Goal: Task Accomplishment & Management: Manage account settings

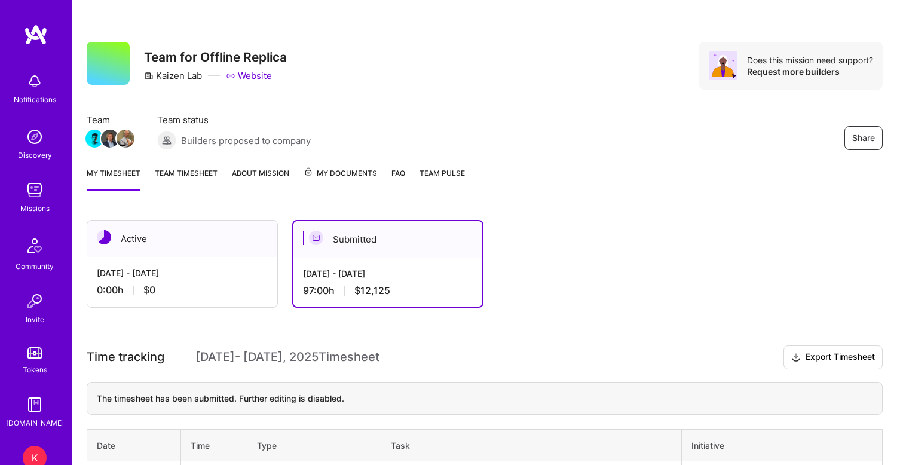
scroll to position [106, 0]
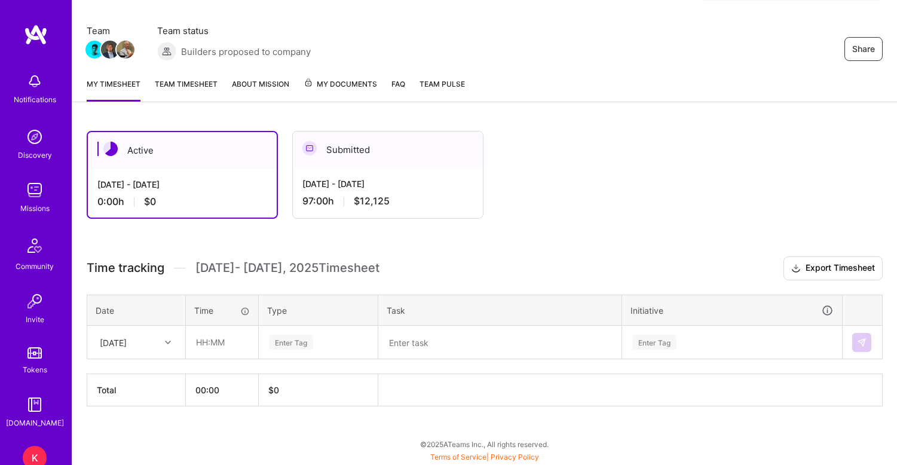
scroll to position [89, 0]
click at [198, 84] on link "Team timesheet" at bounding box center [186, 90] width 63 height 24
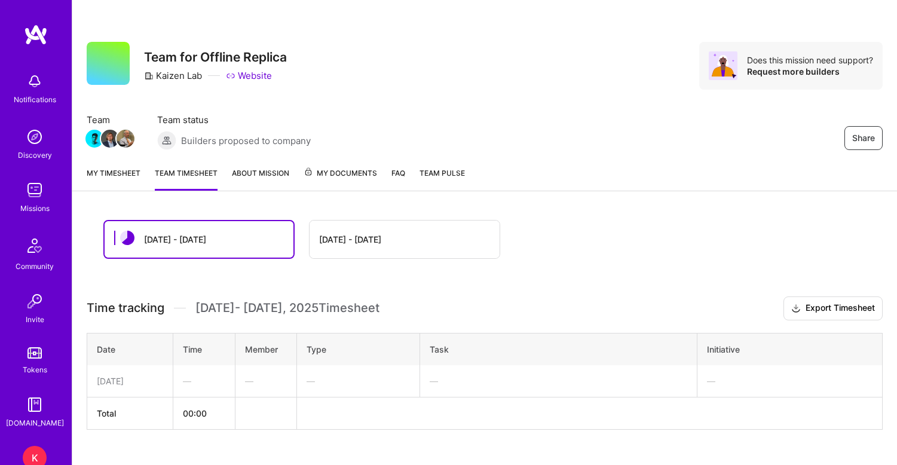
click at [340, 230] on div "[DATE] - [DATE]" at bounding box center [405, 240] width 190 height 38
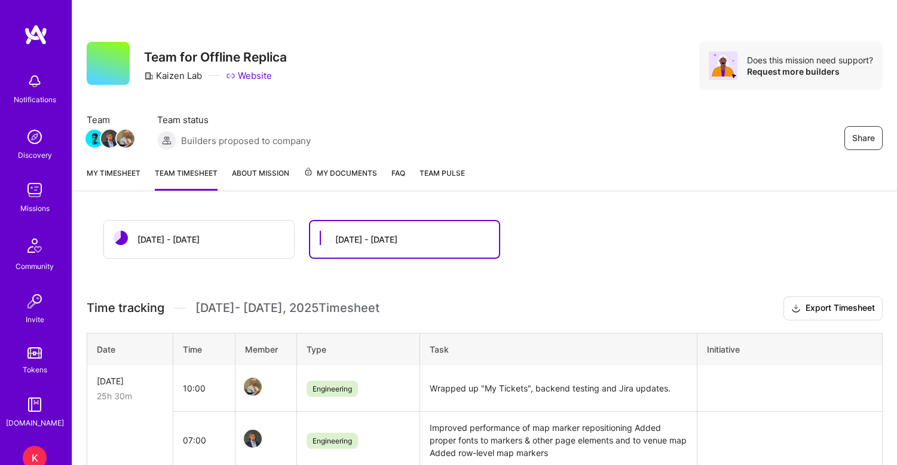
click at [350, 238] on div "[DATE] - [DATE]" at bounding box center [366, 239] width 62 height 13
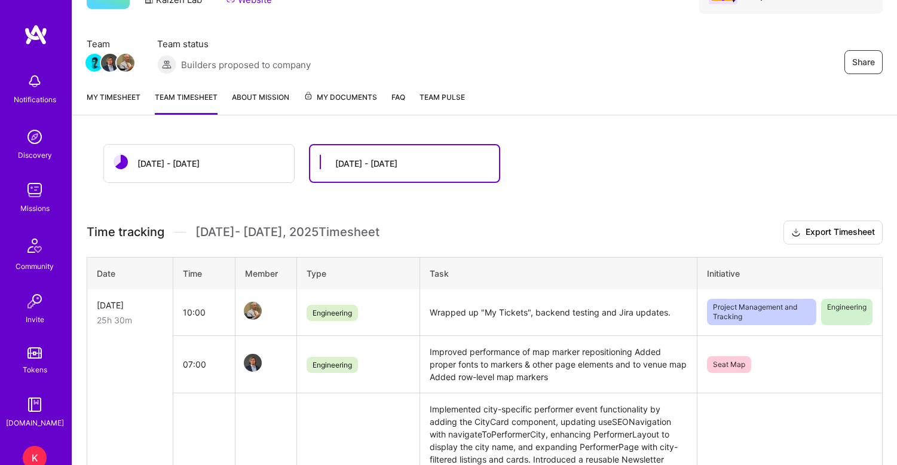
scroll to position [66, 0]
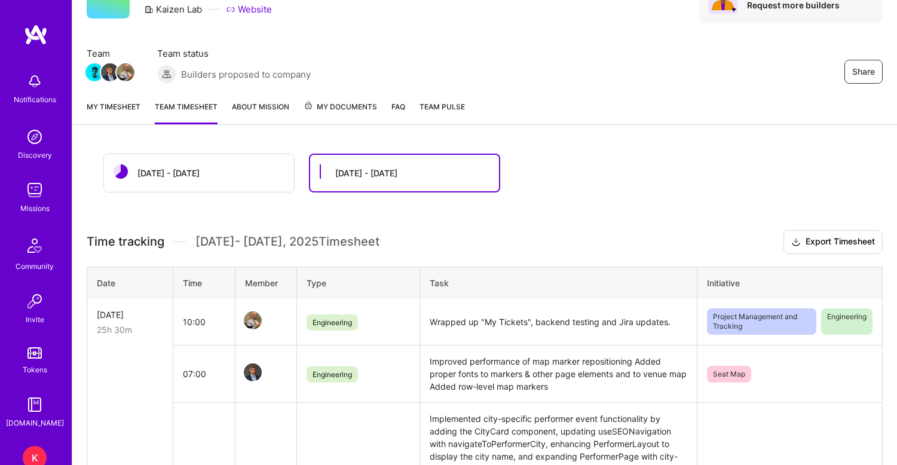
click at [105, 107] on link "My timesheet" at bounding box center [114, 112] width 54 height 24
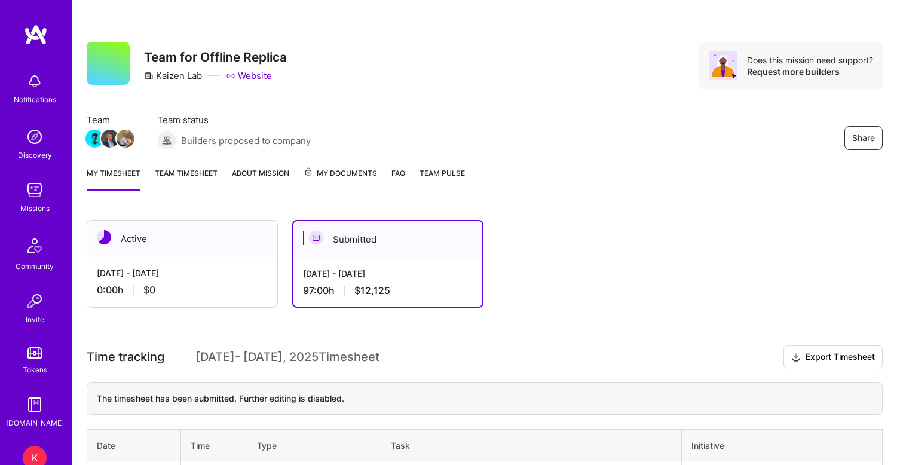
click at [188, 169] on link "Team timesheet" at bounding box center [186, 179] width 63 height 24
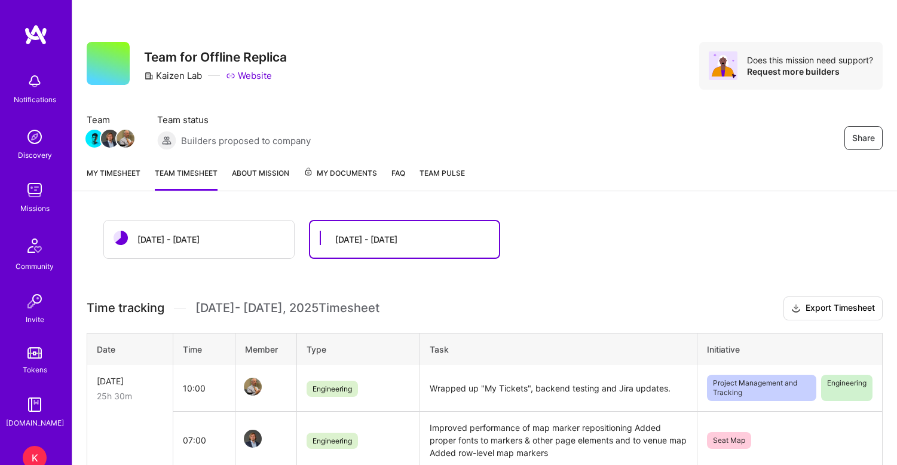
click at [198, 175] on link "Team timesheet" at bounding box center [186, 179] width 63 height 24
click at [113, 170] on link "My timesheet" at bounding box center [114, 179] width 54 height 24
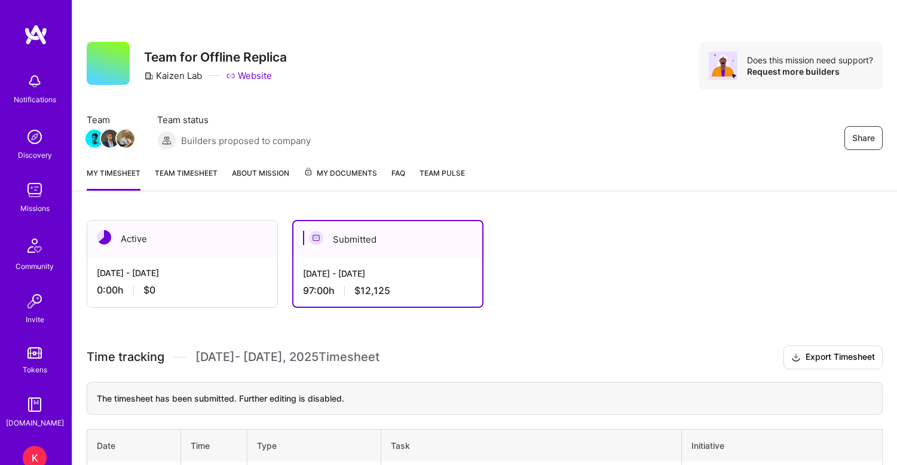
click at [33, 190] on img at bounding box center [35, 190] width 24 height 24
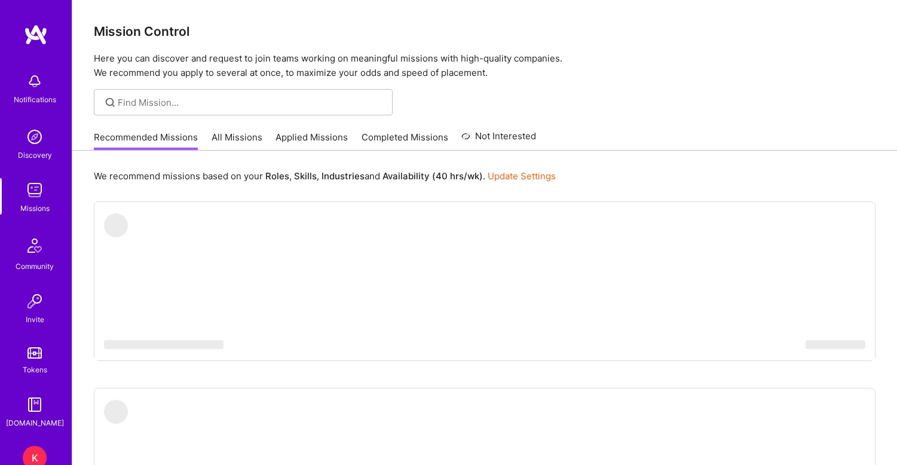
click at [317, 134] on link "Applied Missions" at bounding box center [312, 141] width 72 height 20
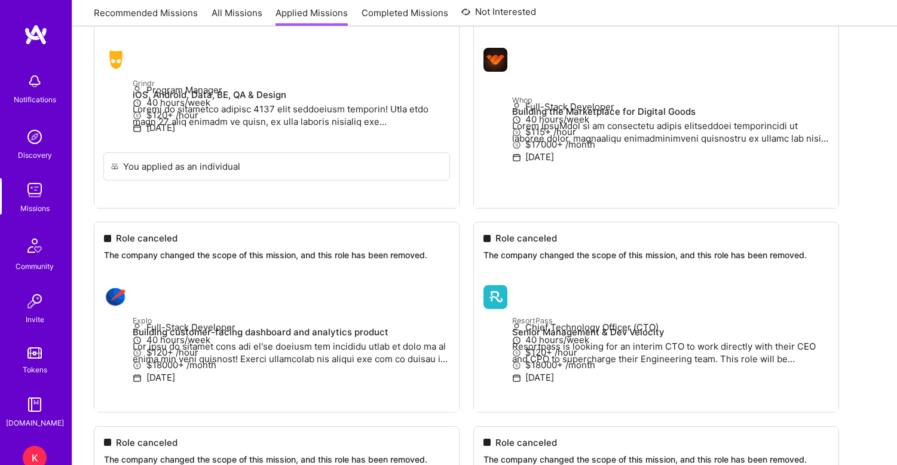
scroll to position [1513, 0]
